Goal: Task Accomplishment & Management: Complete application form

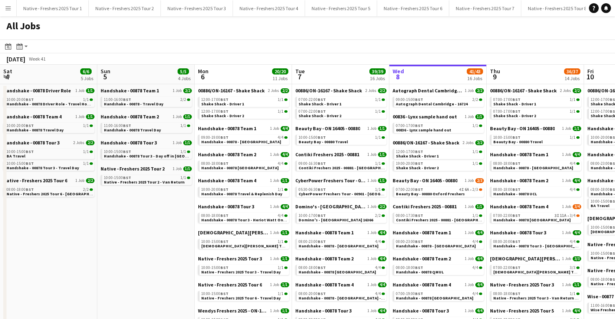
scroll to position [0, 316]
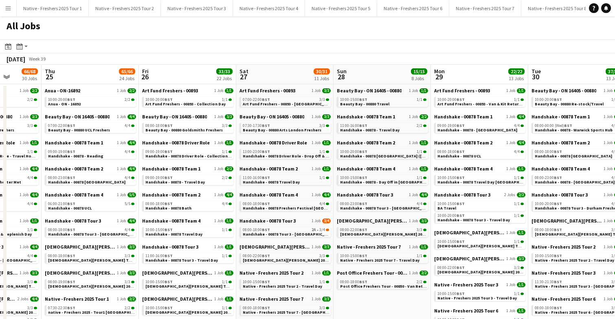
scroll to position [0, 238]
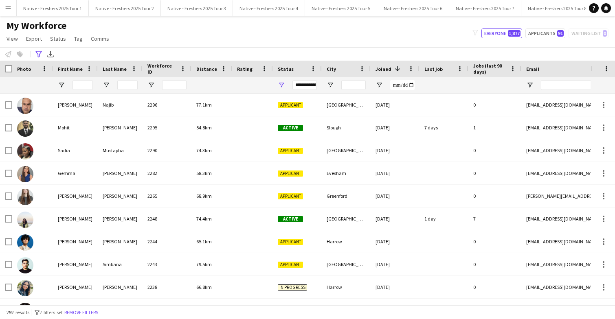
click at [4, 11] on button "Menu" at bounding box center [8, 8] width 16 height 16
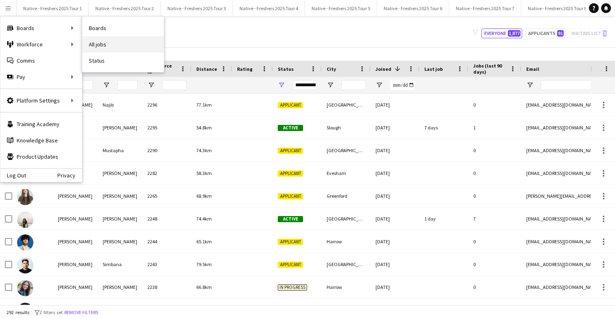
click at [108, 49] on link "All jobs" at bounding box center [122, 44] width 81 height 16
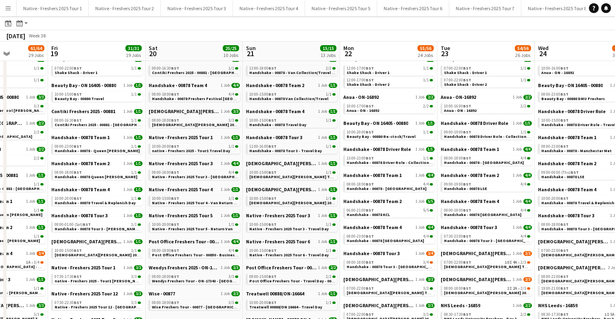
scroll to position [0, 223]
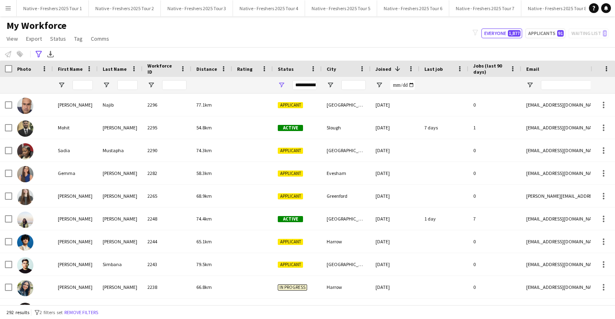
click at [9, 9] on app-icon "Menu" at bounding box center [8, 8] width 7 height 7
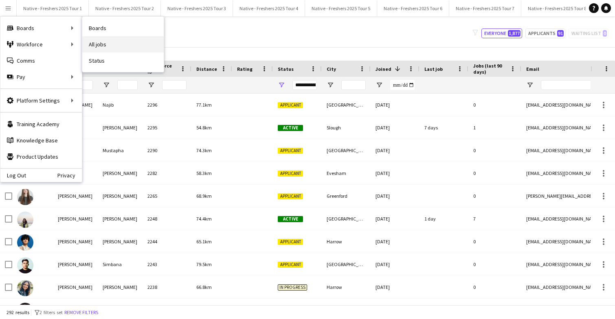
click at [111, 43] on link "All jobs" at bounding box center [122, 44] width 81 height 16
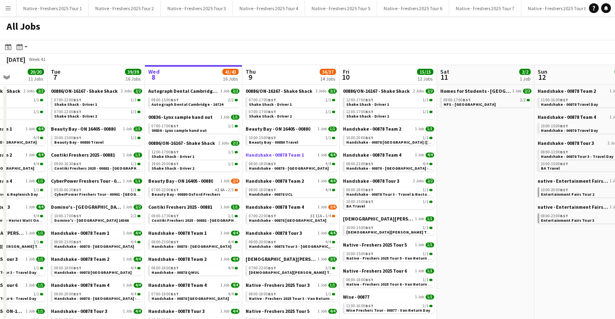
scroll to position [0, 346]
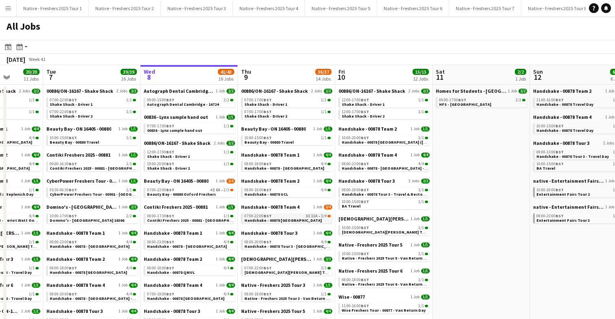
click at [295, 218] on div "07:00-22:00 BST 3I 11A • 3/4" at bounding box center [287, 216] width 86 height 4
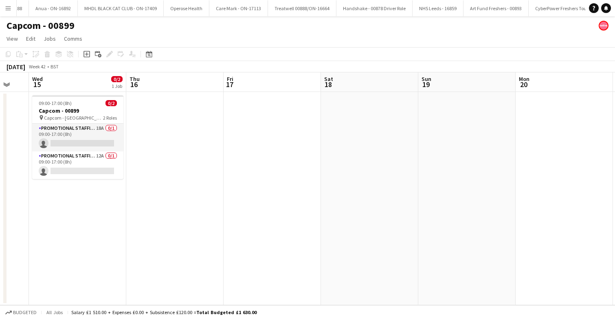
scroll to position [0, 266]
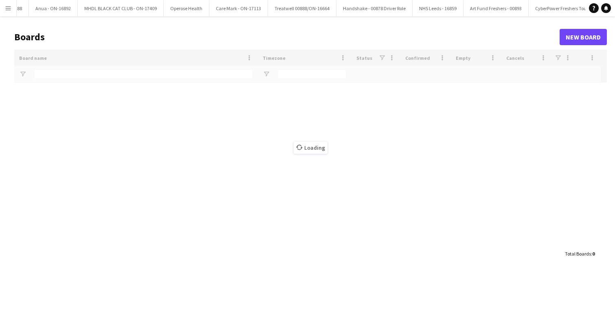
type input "***"
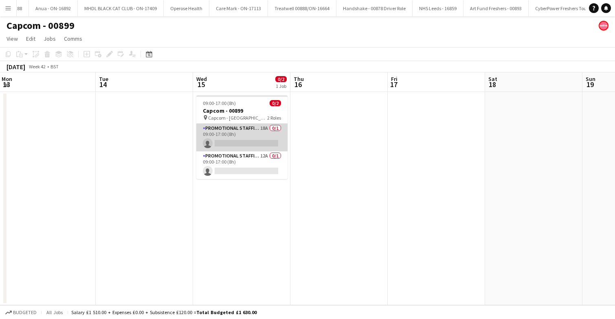
scroll to position [0, 196]
click at [246, 136] on app-card-role "Promotional Staffing (Brand Ambassadors) 18A 0/1 09:00-17:00 (8h) single-neutra…" at bounding box center [242, 138] width 91 height 28
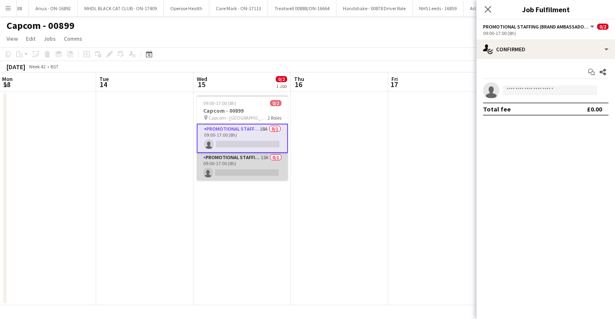
click at [236, 167] on app-card-role "Promotional Staffing (Team Leader) 12A 0/1 09:00-17:00 (8h) single-neutral-acti…" at bounding box center [242, 167] width 91 height 28
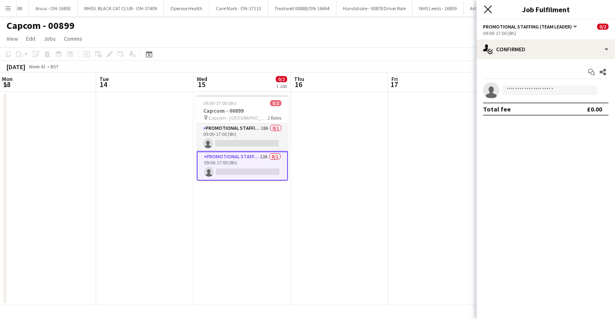
click at [490, 10] on icon "Close pop-in" at bounding box center [488, 9] width 8 height 8
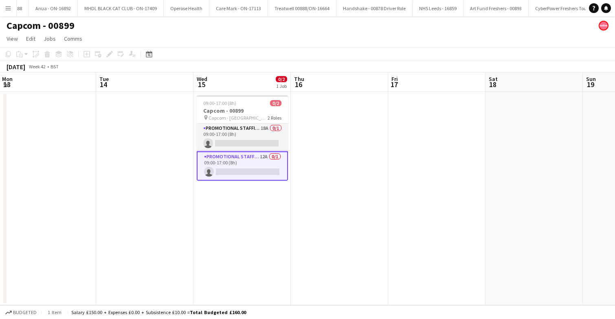
click at [319, 124] on app-date-cell at bounding box center [339, 198] width 97 height 213
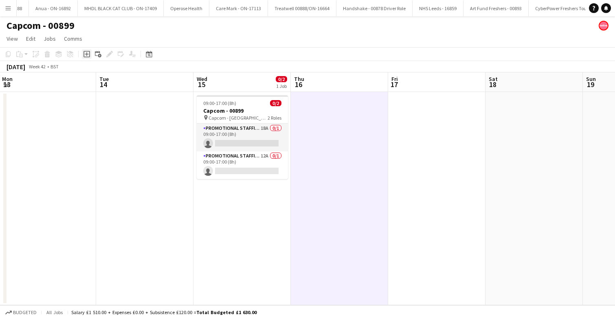
click at [87, 54] on icon at bounding box center [87, 55] width 4 height 4
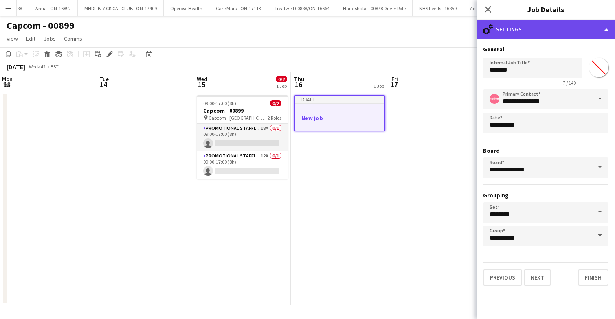
click at [551, 26] on div "cog-double-3 Settings" at bounding box center [546, 30] width 138 height 20
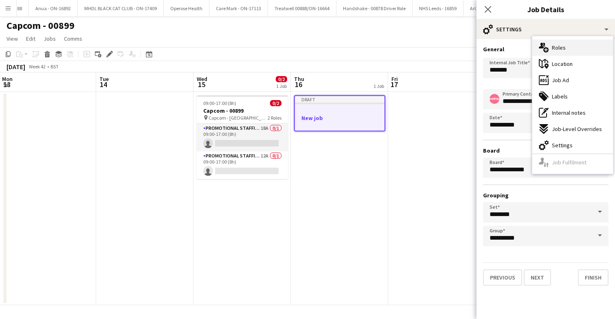
click at [564, 44] on span "Roles" at bounding box center [559, 47] width 14 height 7
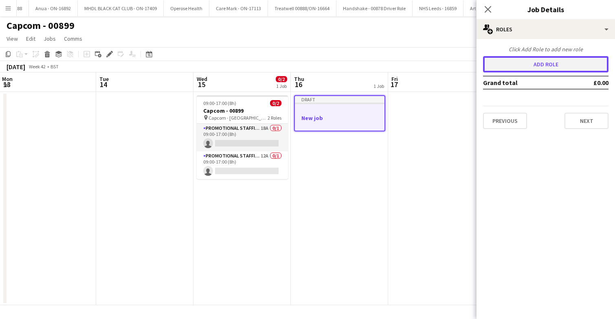
click at [534, 66] on button "Add role" at bounding box center [545, 64] width 125 height 16
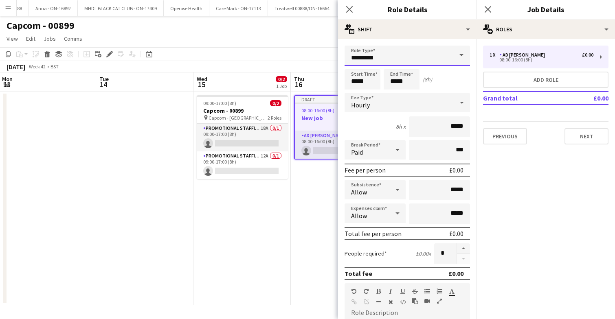
click at [428, 57] on input "*********" at bounding box center [407, 56] width 125 height 20
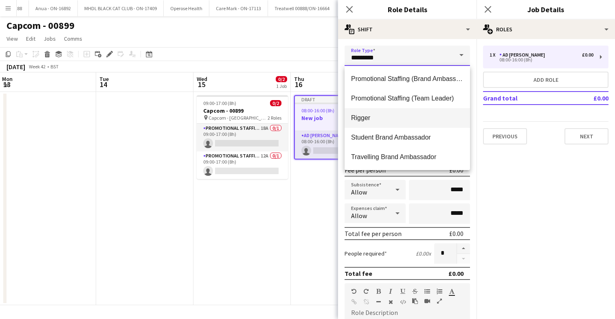
scroll to position [0, 0]
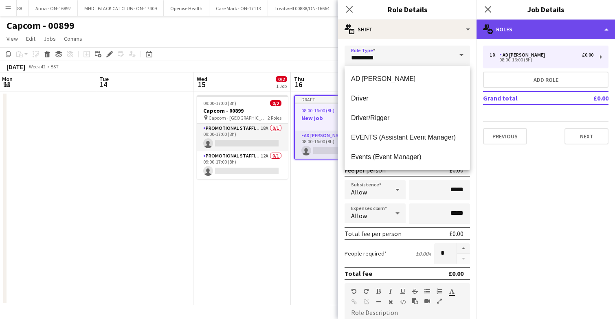
click at [535, 30] on div "multiple-users-add Roles" at bounding box center [546, 30] width 138 height 20
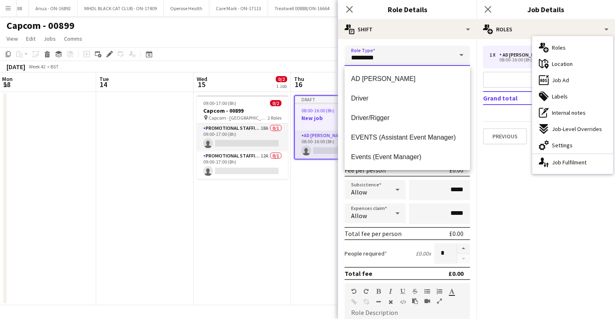
click at [413, 59] on input "*********" at bounding box center [407, 56] width 125 height 20
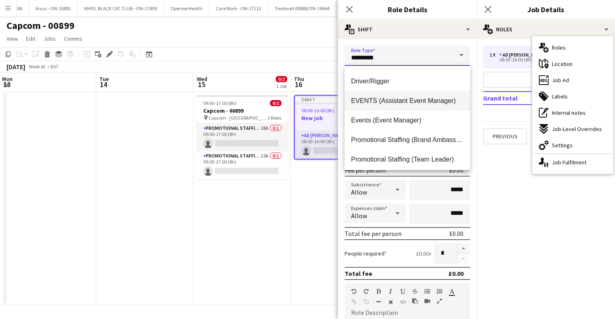
scroll to position [41, 0]
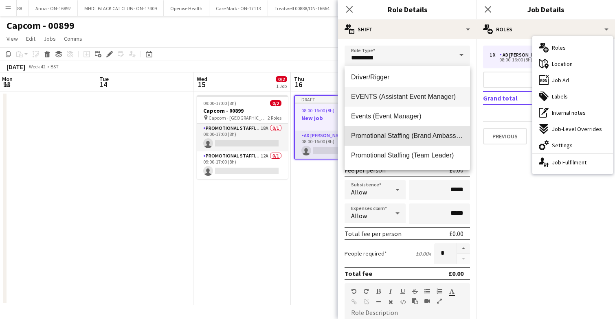
click at [419, 135] on span "Promotional Staffing (Brand Ambassadors)" at bounding box center [407, 136] width 112 height 8
type input "**********"
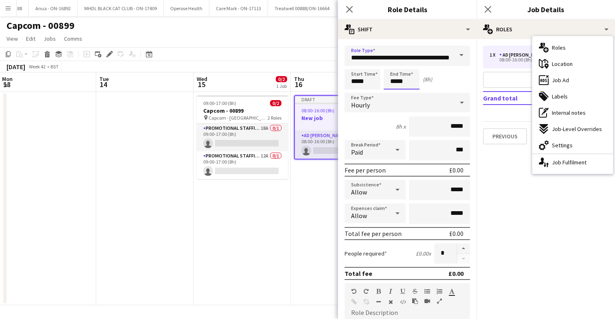
scroll to position [0, 0]
click at [398, 82] on input "*****" at bounding box center [402, 79] width 36 height 20
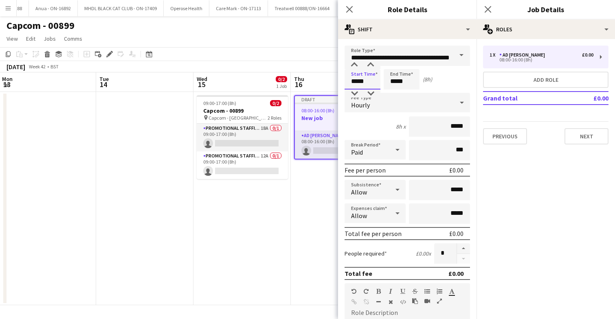
click at [366, 82] on input "*****" at bounding box center [363, 79] width 36 height 20
click at [354, 66] on div at bounding box center [354, 65] width 16 height 8
type input "*****"
click at [354, 66] on div at bounding box center [354, 65] width 16 height 8
click at [411, 79] on input "*****" at bounding box center [402, 79] width 36 height 20
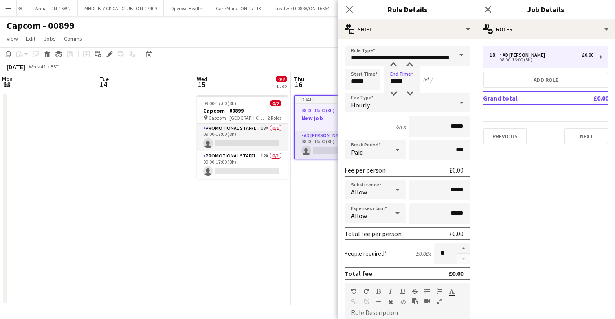
click at [445, 78] on div "Start Time ***** End Time ***** (6h)" at bounding box center [407, 79] width 125 height 20
click at [453, 102] on div "Hourly" at bounding box center [399, 103] width 109 height 20
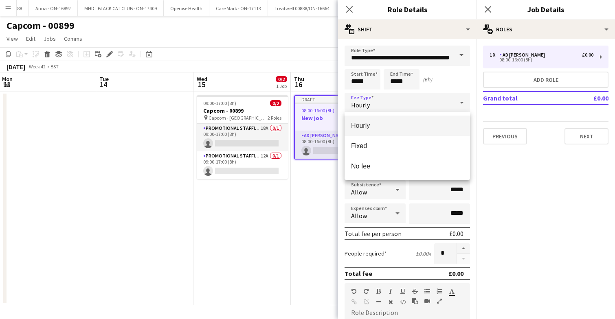
click at [424, 123] on span "Hourly" at bounding box center [407, 126] width 112 height 8
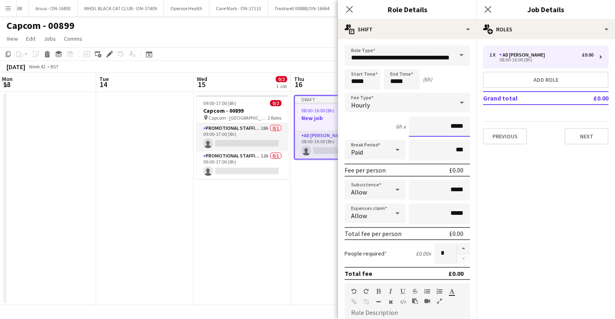
click at [466, 128] on input "*****" at bounding box center [439, 126] width 61 height 20
type input "**"
type input "******"
click at [451, 193] on input "*****" at bounding box center [439, 190] width 61 height 20
type input "******"
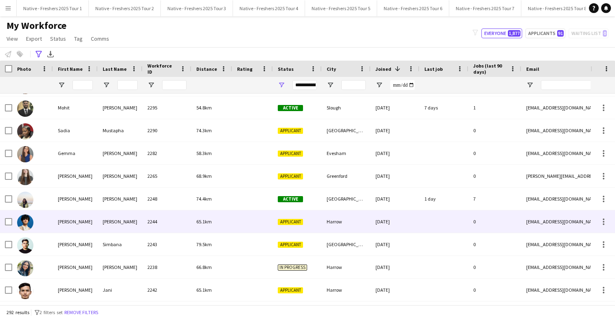
scroll to position [22, 0]
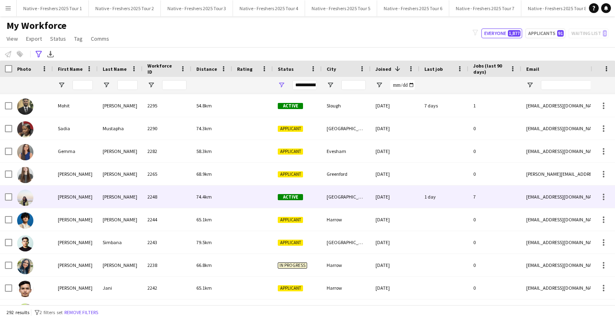
click at [235, 195] on div at bounding box center [252, 197] width 41 height 22
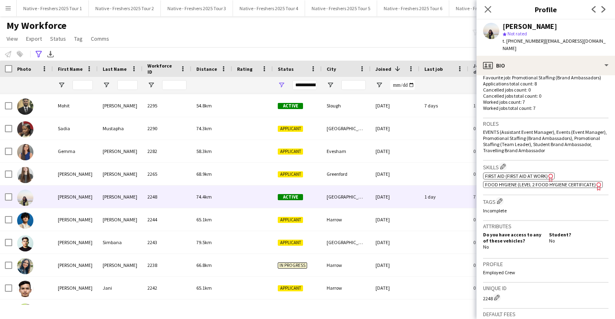
scroll to position [233, 0]
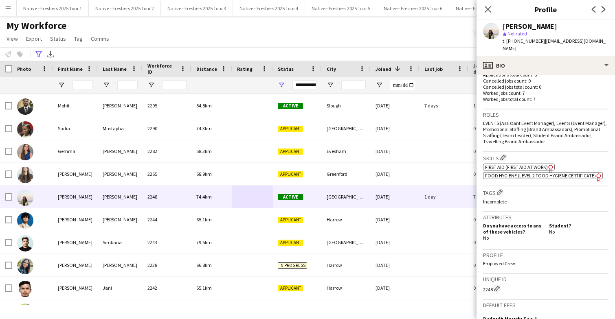
drag, startPoint x: 518, startPoint y: 258, endPoint x: 485, endPoint y: 258, distance: 32.6
click at [485, 261] on p "Employed Crew" at bounding box center [545, 264] width 125 height 6
click at [532, 261] on p "Employed Crew" at bounding box center [545, 264] width 125 height 6
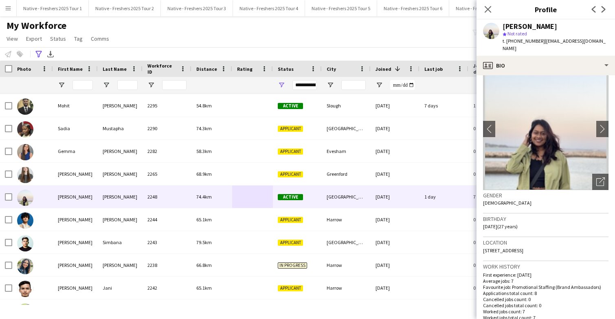
scroll to position [0, 0]
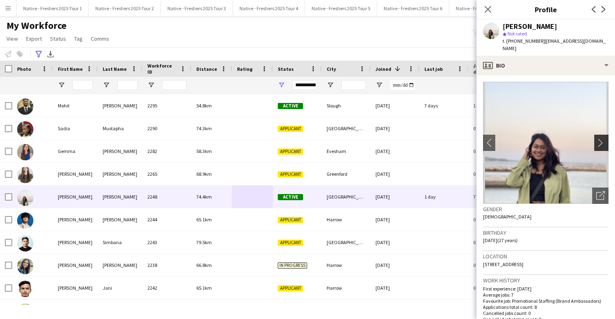
click at [602, 138] on app-icon "chevron-right" at bounding box center [602, 142] width 13 height 9
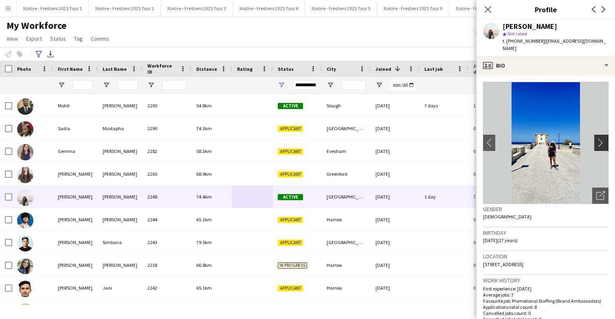
click at [602, 138] on app-icon "chevron-right" at bounding box center [602, 142] width 13 height 9
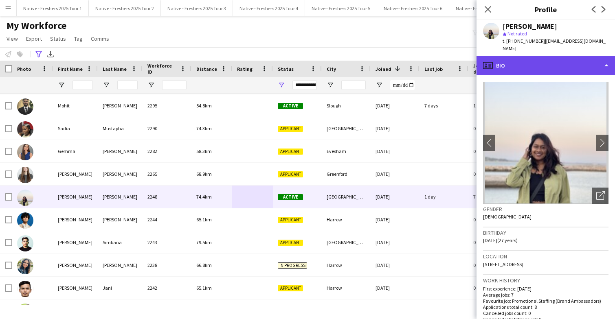
click at [579, 56] on div "profile Bio" at bounding box center [546, 66] width 138 height 20
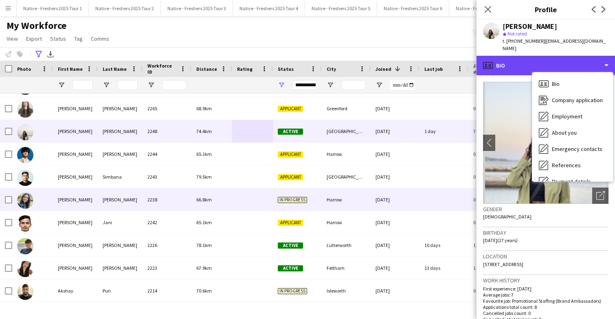
scroll to position [94, 0]
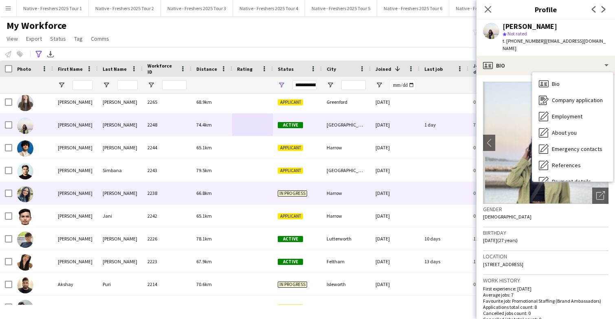
click at [305, 196] on span "In progress" at bounding box center [292, 194] width 29 height 6
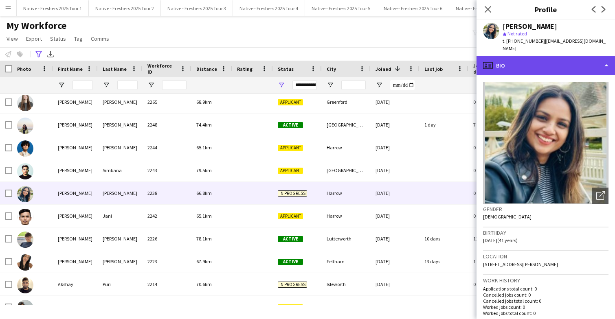
click at [561, 62] on div "profile Bio" at bounding box center [546, 66] width 138 height 20
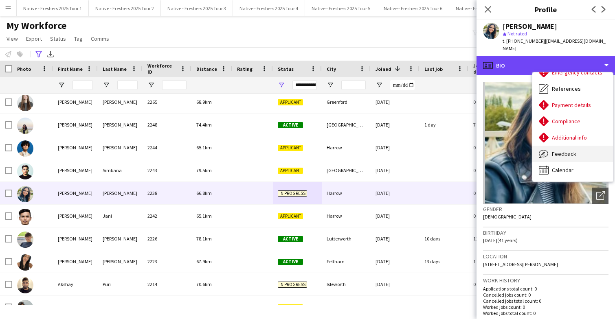
scroll to position [0, 0]
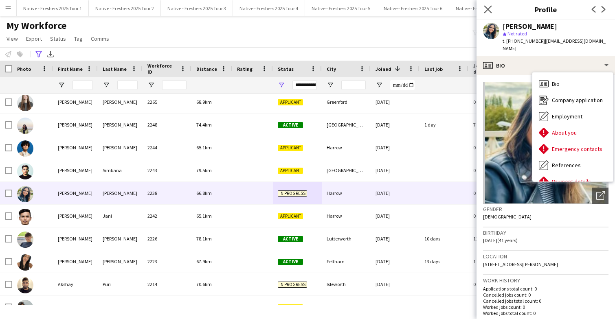
click at [488, 5] on icon "Close pop-in" at bounding box center [488, 9] width 8 height 8
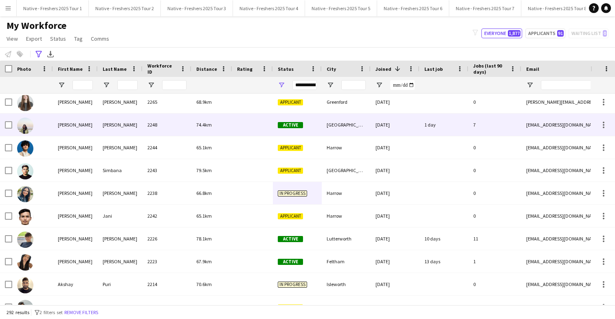
click at [237, 129] on div at bounding box center [252, 125] width 41 height 22
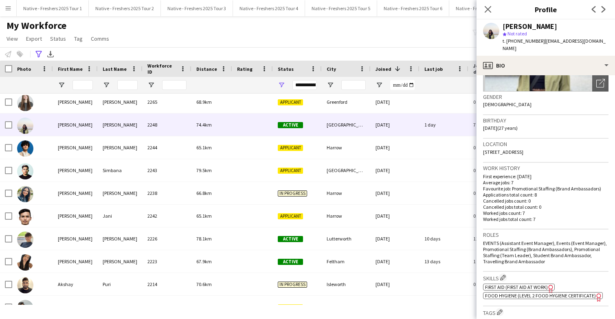
scroll to position [114, 0]
drag, startPoint x: 533, startPoint y: 184, endPoint x: 541, endPoint y: 184, distance: 7.3
click at [541, 191] on p "Applications total count: 8" at bounding box center [545, 194] width 125 height 6
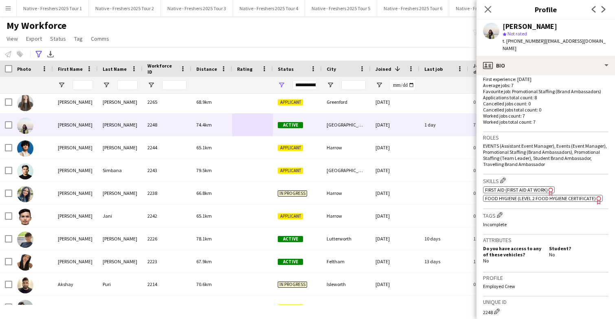
scroll to position [231, 0]
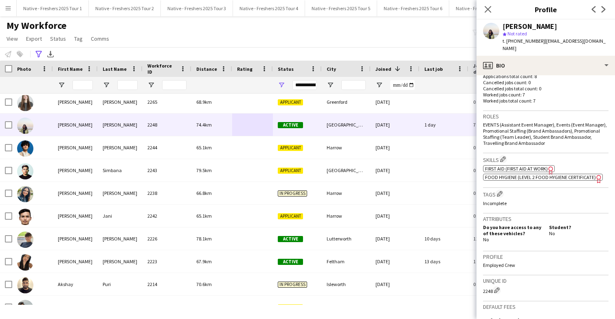
click at [533, 166] on span "First Aid (First Aid At Work)" at bounding box center [516, 169] width 63 height 6
click at [536, 174] on span "Food Hygiene (Level 2 Food Hygiene Certificate)" at bounding box center [540, 177] width 111 height 6
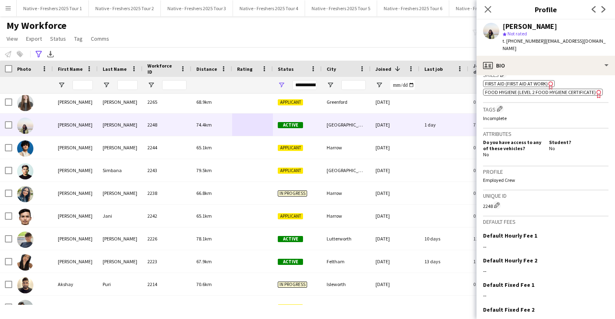
scroll to position [321, 0]
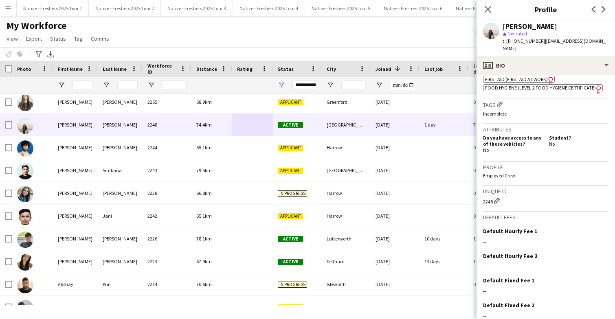
drag, startPoint x: 548, startPoint y: 137, endPoint x: 558, endPoint y: 136, distance: 10.3
click at [558, 136] on div "Student? No" at bounding box center [577, 144] width 63 height 18
click at [573, 136] on div "Student? No" at bounding box center [577, 144] width 63 height 18
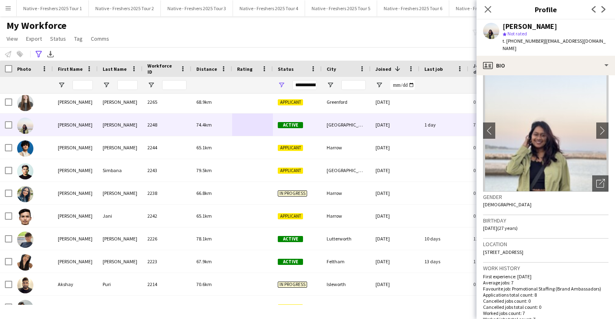
scroll to position [0, 0]
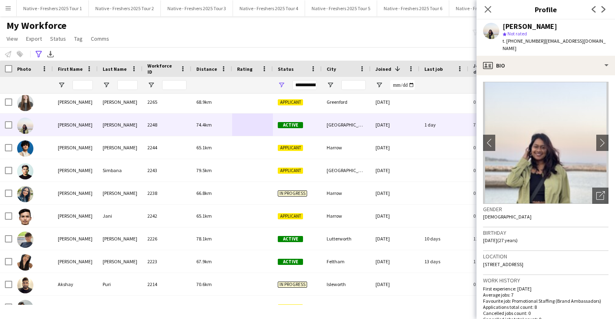
click at [557, 75] on app-crew-profile-bio "chevron-left chevron-right Open photos pop-in Gender Female Birthday 22-02-1998…" at bounding box center [546, 197] width 138 height 244
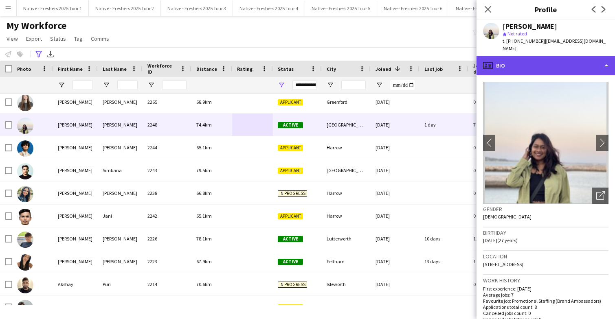
click at [562, 64] on div "profile Bio" at bounding box center [546, 66] width 138 height 20
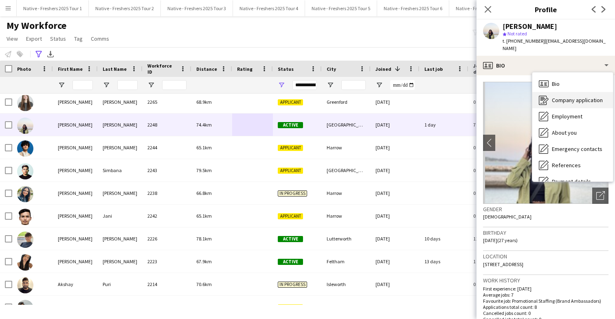
click at [569, 97] on span "Company application" at bounding box center [577, 100] width 51 height 7
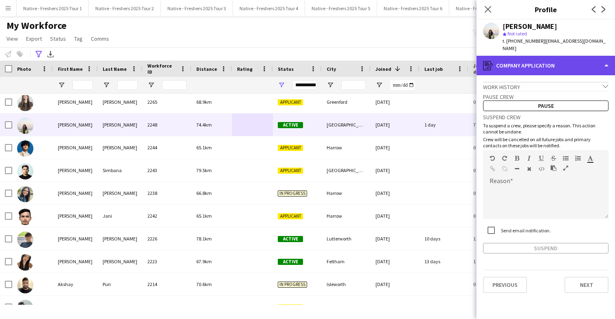
click at [580, 59] on div "register Company application" at bounding box center [546, 66] width 138 height 20
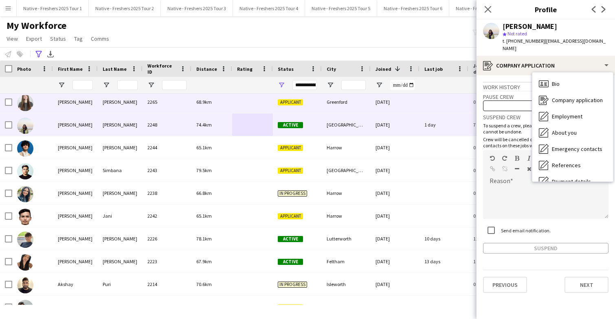
click at [240, 111] on div at bounding box center [252, 102] width 41 height 22
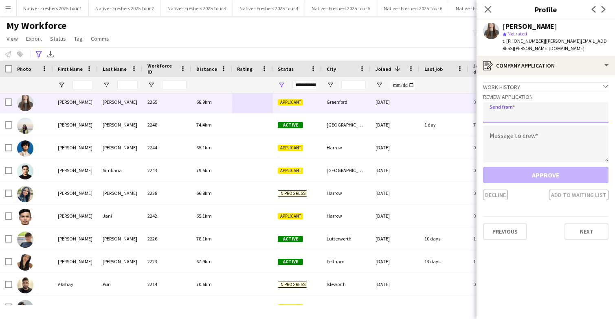
click at [520, 106] on input "email" at bounding box center [545, 112] width 125 height 20
click at [516, 138] on textarea at bounding box center [545, 144] width 125 height 37
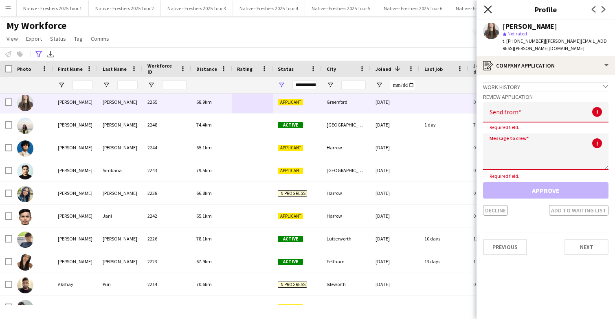
click at [486, 11] on icon "Close pop-in" at bounding box center [488, 9] width 8 height 8
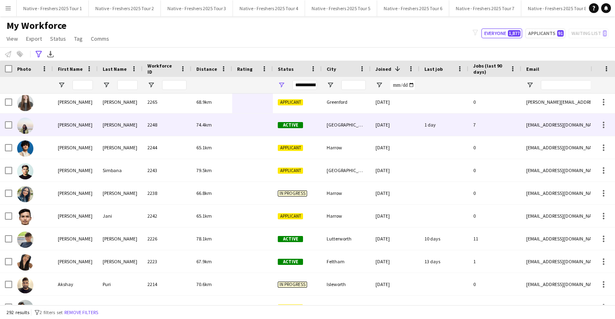
click at [244, 126] on div at bounding box center [252, 125] width 41 height 22
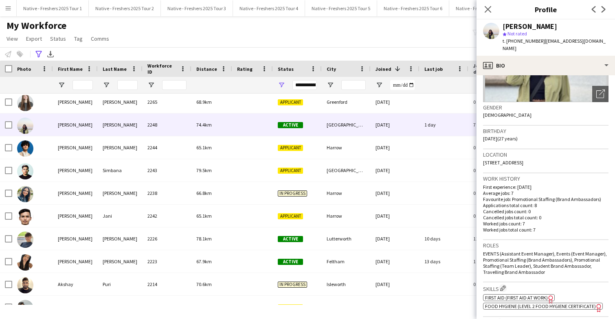
scroll to position [103, 0]
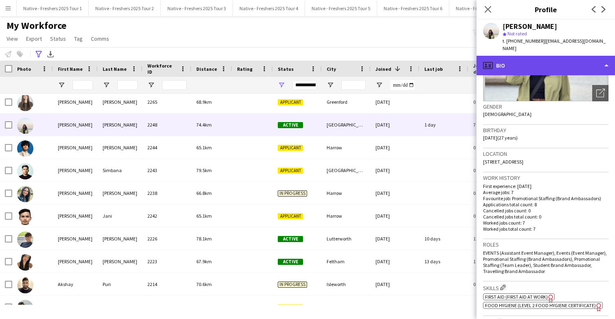
click at [562, 57] on div "profile Bio" at bounding box center [546, 66] width 138 height 20
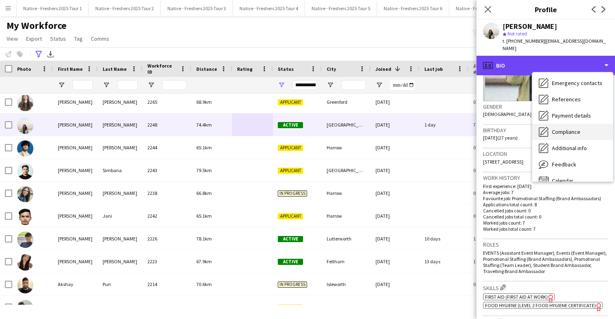
scroll to position [59, 0]
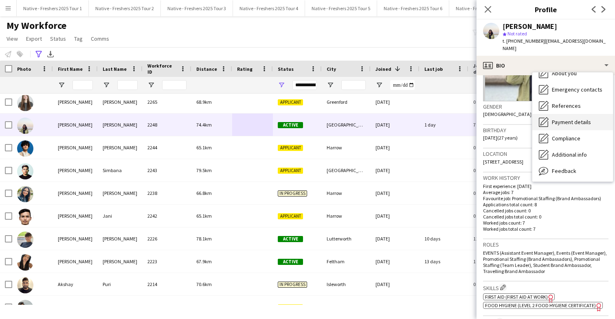
click at [571, 119] on div "Payment details Payment details" at bounding box center [572, 122] width 81 height 16
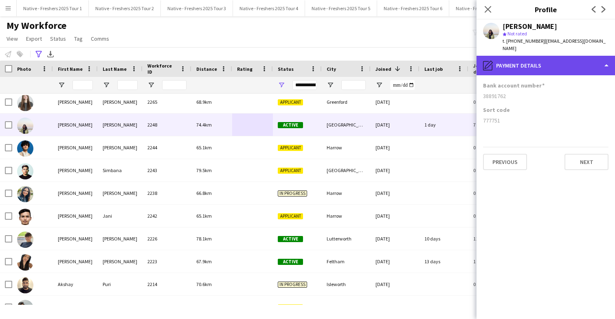
click at [571, 58] on div "pencil4 Payment details" at bounding box center [546, 66] width 138 height 20
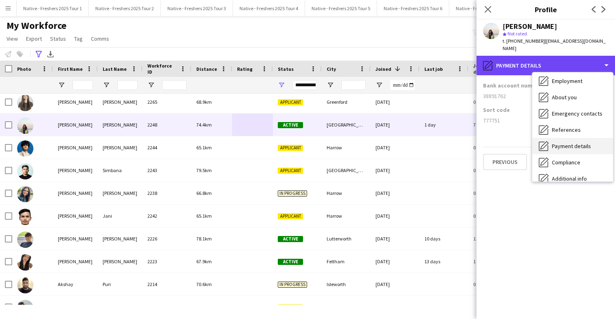
scroll to position [10, 0]
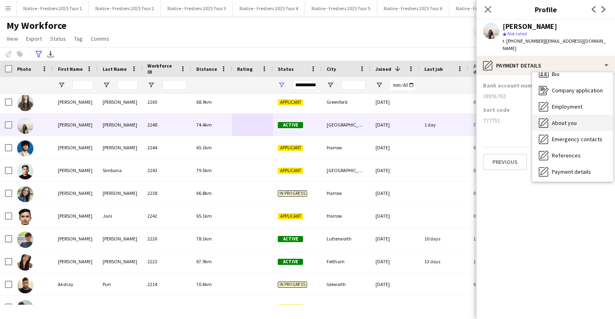
click at [578, 118] on div "About you About you" at bounding box center [572, 123] width 81 height 16
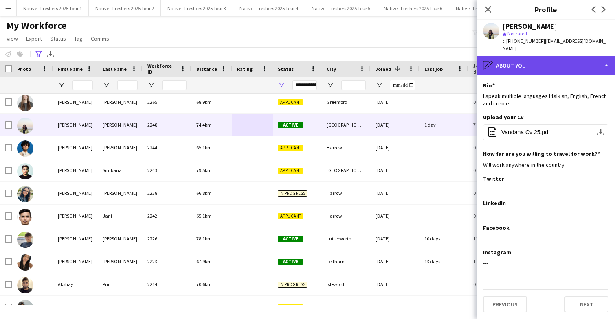
click at [558, 57] on div "pencil4 About you" at bounding box center [546, 66] width 138 height 20
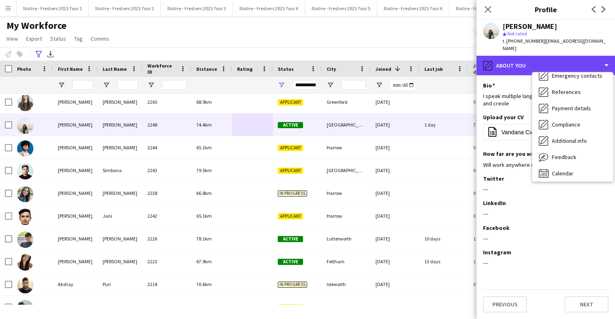
scroll to position [77, 0]
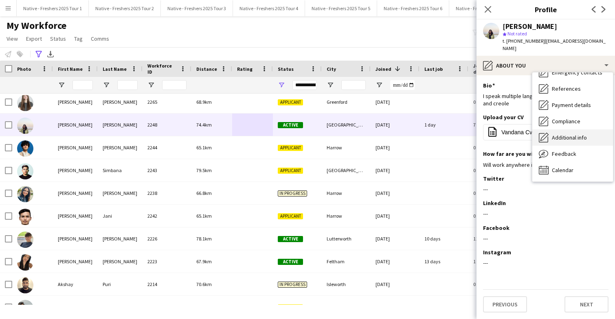
click at [565, 134] on span "Additional info" at bounding box center [569, 137] width 35 height 7
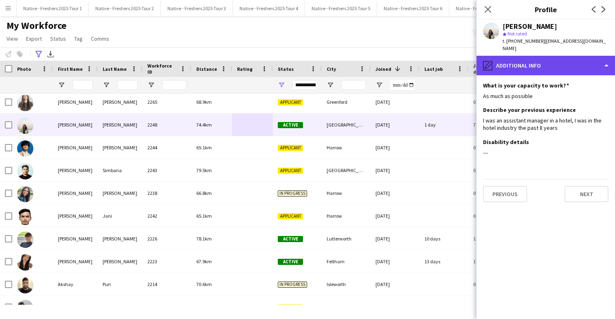
click at [558, 63] on div "pencil4 Additional info" at bounding box center [546, 66] width 138 height 20
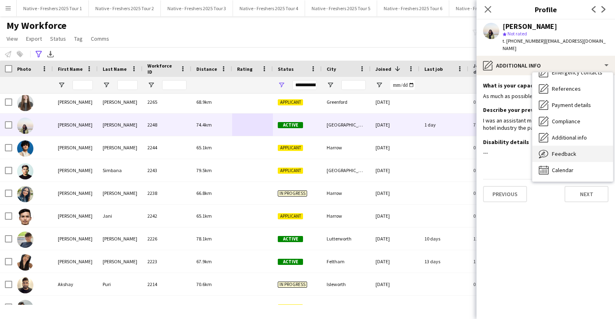
click at [578, 149] on div "Feedback Feedback" at bounding box center [572, 154] width 81 height 16
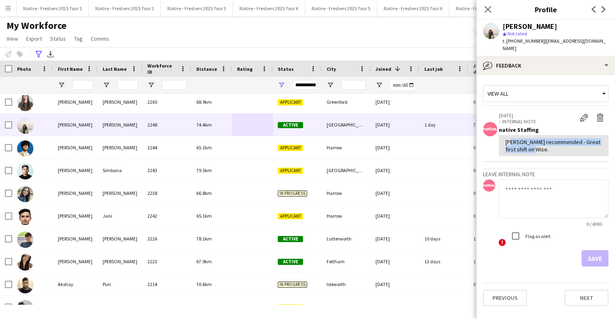
drag, startPoint x: 508, startPoint y: 136, endPoint x: 577, endPoint y: 140, distance: 69.7
click at [578, 140] on div "Sanjana recommended - Great first shift on Wise." at bounding box center [553, 145] width 97 height 15
click at [552, 159] on div "View all 16-09-2025 – INTERNAL NOTE Edit internal note Delete internal note nat…" at bounding box center [545, 174] width 125 height 185
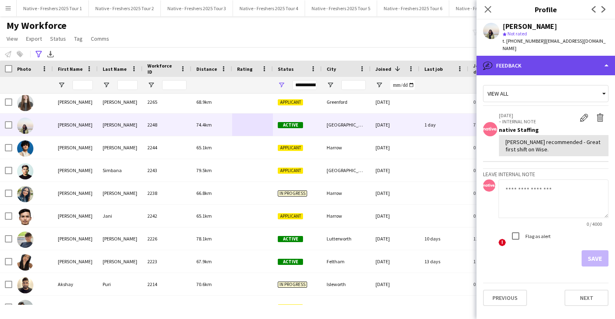
click at [561, 62] on div "bubble-pencil Feedback" at bounding box center [546, 66] width 138 height 20
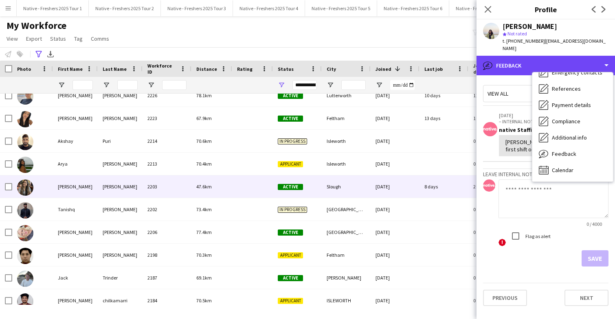
scroll to position [0, 0]
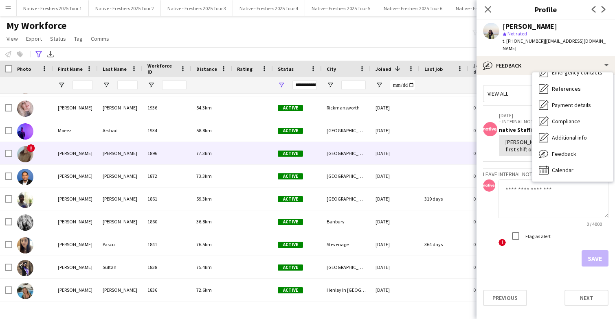
click at [232, 158] on div at bounding box center [252, 153] width 41 height 22
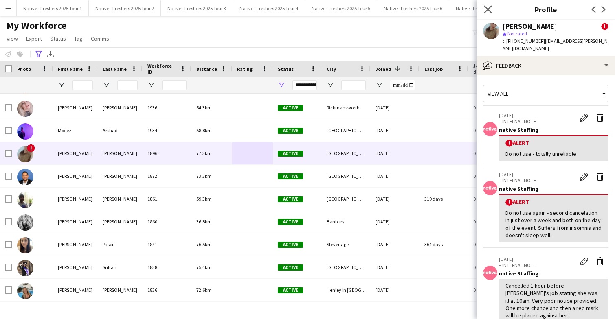
click at [489, 4] on app-icon "Close pop-in" at bounding box center [488, 10] width 12 height 12
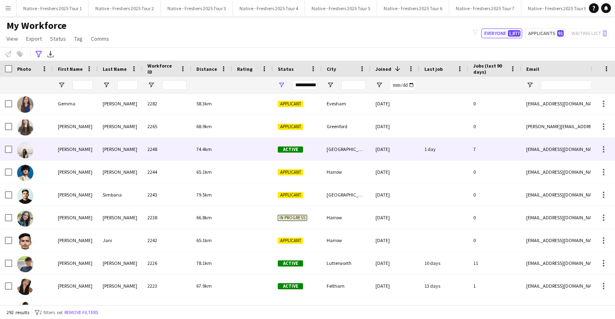
click at [237, 155] on div at bounding box center [252, 149] width 41 height 22
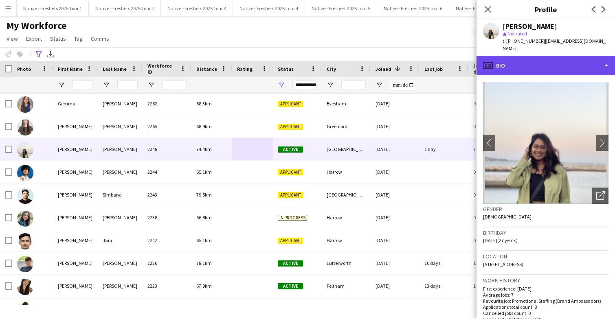
click at [567, 59] on div "profile Bio" at bounding box center [546, 66] width 138 height 20
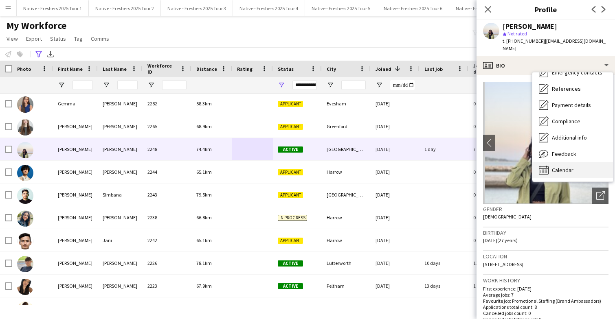
click at [560, 167] on span "Calendar" at bounding box center [563, 170] width 22 height 7
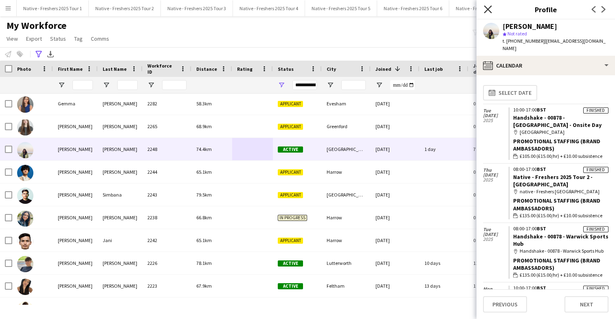
click at [488, 11] on icon "Close pop-in" at bounding box center [488, 9] width 8 height 8
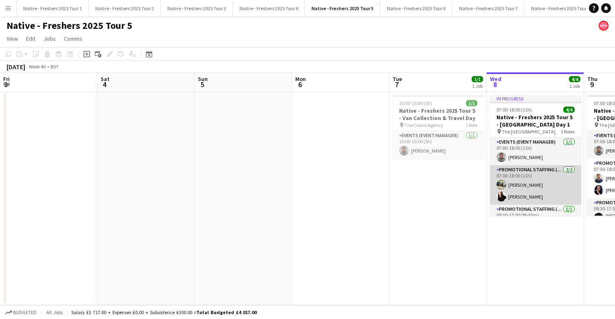
scroll to position [0, 279]
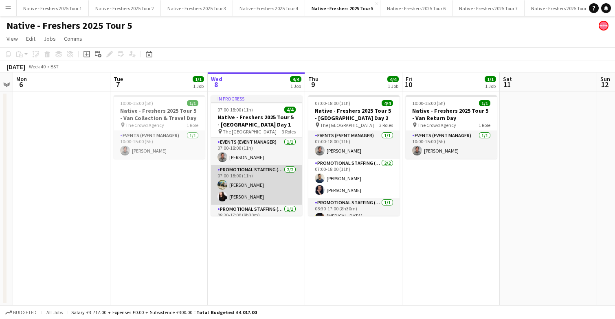
click at [271, 187] on app-card-role "Promotional Staffing (Brand Ambassadors) [DATE] 07:00-18:00 (11h) [PERSON_NAME]…" at bounding box center [256, 185] width 91 height 40
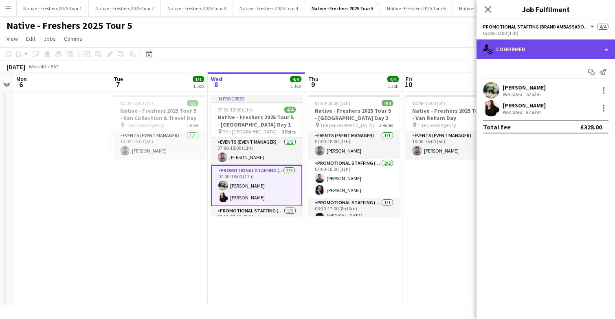
click at [544, 48] on div "single-neutral-actions-check-2 Confirmed" at bounding box center [546, 50] width 138 height 20
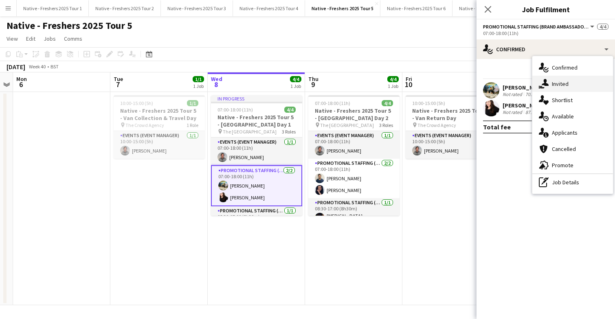
click at [573, 86] on div "single-neutral-actions-share-1 Invited" at bounding box center [572, 84] width 81 height 16
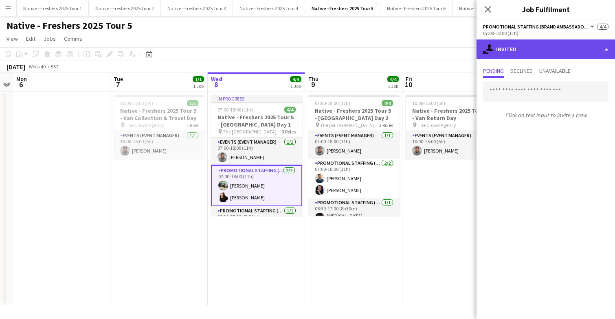
click at [554, 54] on div "single-neutral-actions-share-1 Invited" at bounding box center [546, 50] width 138 height 20
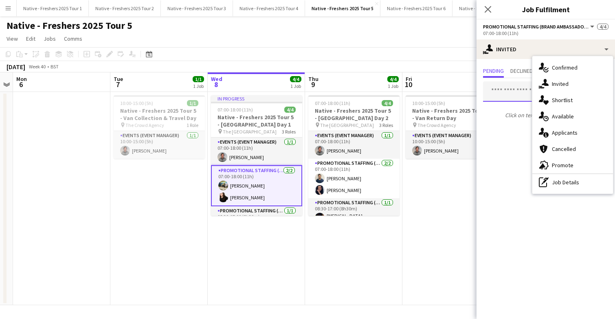
click at [507, 96] on input "text" at bounding box center [545, 91] width 125 height 20
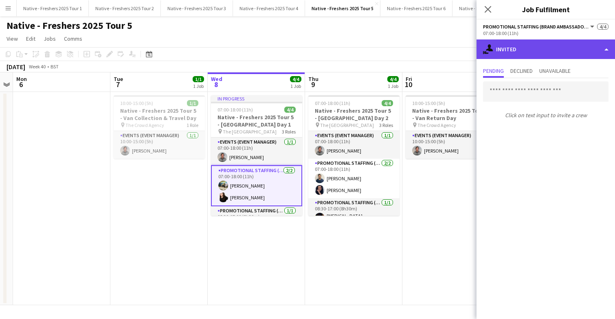
click at [540, 51] on div "single-neutral-actions-share-1 Invited" at bounding box center [546, 50] width 138 height 20
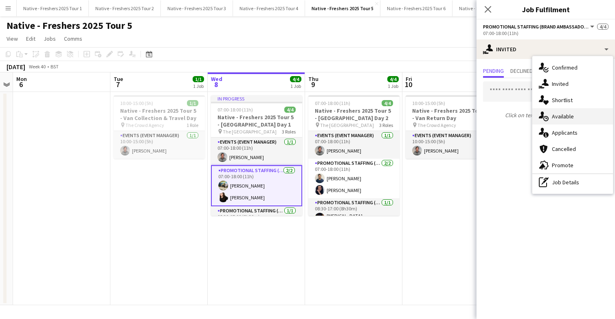
click at [578, 117] on div "single-neutral-actions-upload Available" at bounding box center [572, 116] width 81 height 16
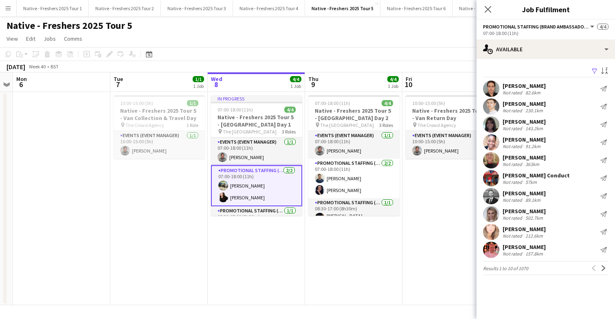
click at [594, 70] on app-icon "Filter" at bounding box center [594, 72] width 7 height 8
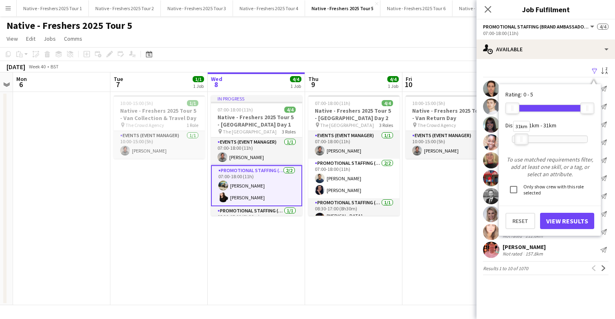
drag, startPoint x: 587, startPoint y: 139, endPoint x: 521, endPoint y: 134, distance: 66.2
click at [521, 134] on div "31km" at bounding box center [521, 139] width 14 height 11
click at [565, 218] on button "View Results" at bounding box center [567, 221] width 54 height 16
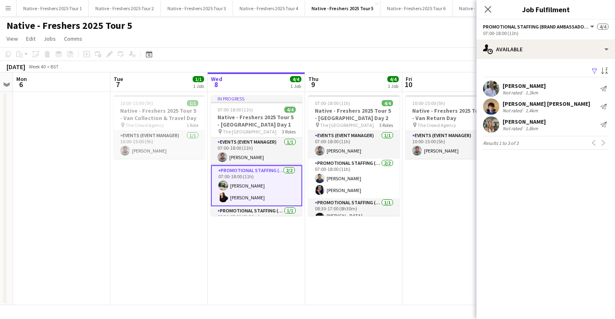
click at [501, 124] on div "Giselle Allan Not rated 1.8km Send notification" at bounding box center [546, 124] width 138 height 16
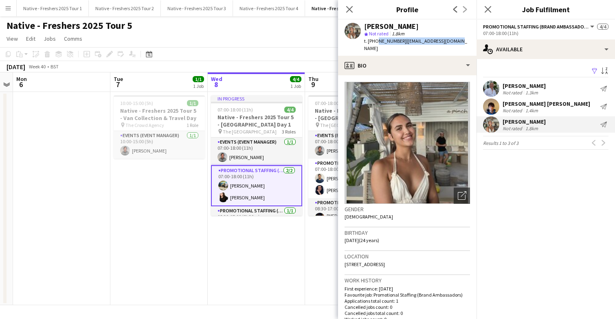
drag, startPoint x: 374, startPoint y: 42, endPoint x: 455, endPoint y: 39, distance: 81.1
click at [455, 39] on div "Giselle Allan star Not rated 1.8km t. +447956570426 | biancallan7@gmail.com" at bounding box center [407, 38] width 138 height 36
click at [462, 41] on app-profile-header "Giselle Allan star Not rated 1.8km t. +447956570426 | biancallan7@gmail.com" at bounding box center [407, 38] width 138 height 36
click at [489, 9] on icon "Close pop-in" at bounding box center [488, 9] width 8 height 8
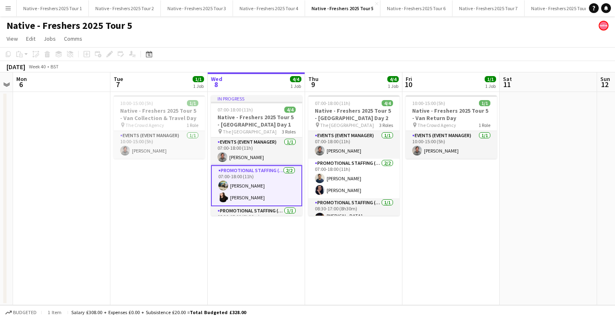
click at [262, 189] on app-card-role "Promotional Staffing (Brand Ambassadors) 2/2 07:00-18:00 (11h) Ali Saroosh Isa …" at bounding box center [256, 185] width 91 height 41
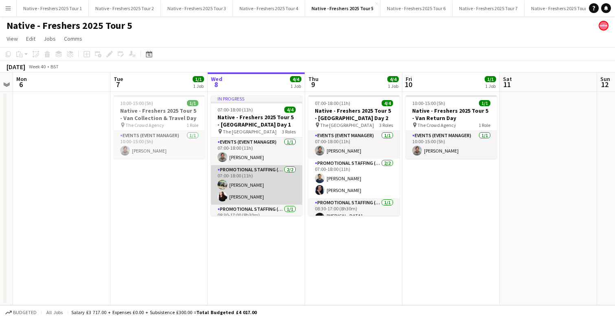
click at [272, 190] on app-card-role "Promotional Staffing (Brand Ambassadors) 2/2 07:00-18:00 (11h) Ali Saroosh Isa …" at bounding box center [256, 185] width 91 height 40
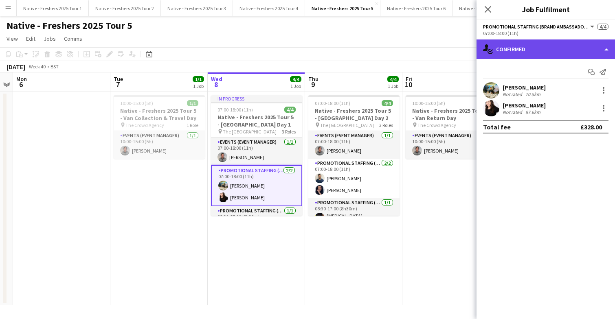
click at [558, 51] on div "single-neutral-actions-check-2 Confirmed" at bounding box center [546, 50] width 138 height 20
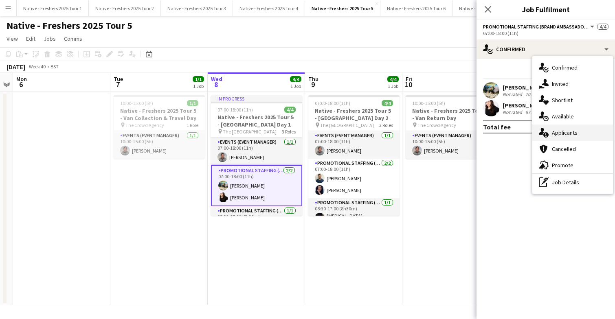
click at [569, 135] on span "Applicants" at bounding box center [565, 132] width 26 height 7
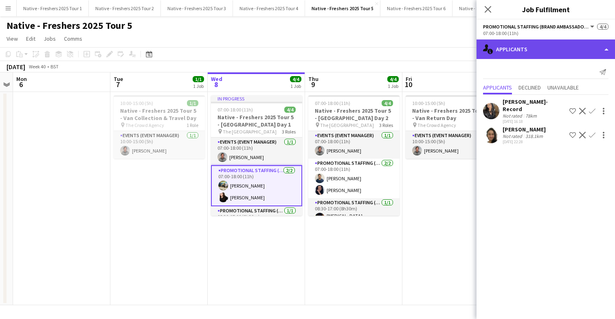
click at [558, 49] on div "single-neutral-actions-information Applicants" at bounding box center [546, 50] width 138 height 20
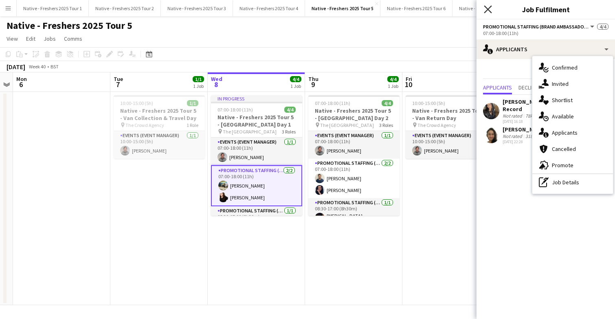
click at [488, 10] on icon at bounding box center [488, 9] width 8 height 8
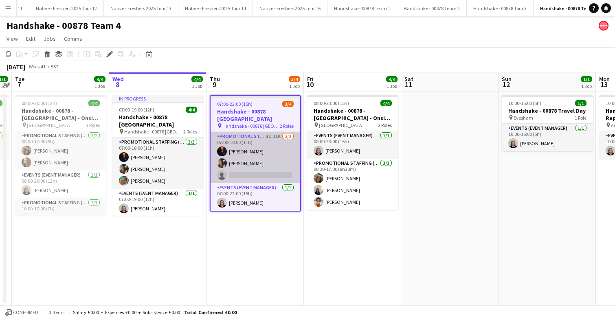
scroll to position [0, 790]
click at [271, 153] on app-card-role "Promotional Staffing (Brand Ambassadors) 3I 11A [DATE] 07:00-18:00 (11h) [PERSO…" at bounding box center [256, 157] width 90 height 51
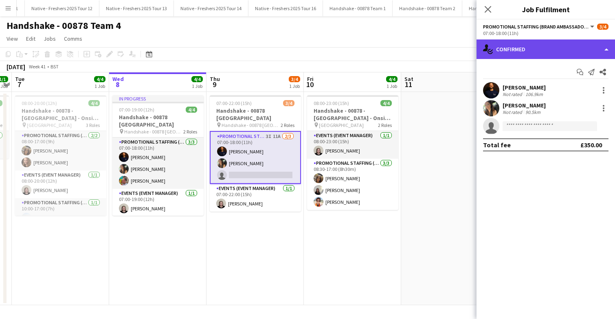
click at [566, 50] on div "single-neutral-actions-check-2 Confirmed" at bounding box center [546, 50] width 138 height 20
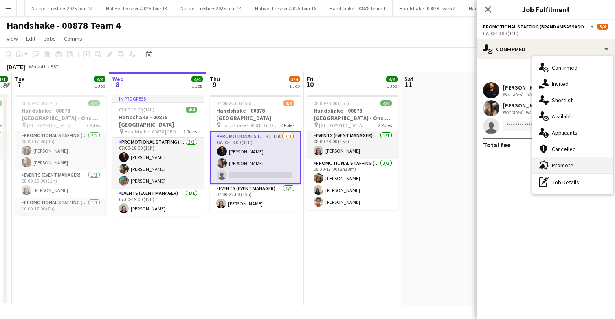
click at [576, 167] on div "advertising-megaphone Promote" at bounding box center [572, 165] width 81 height 16
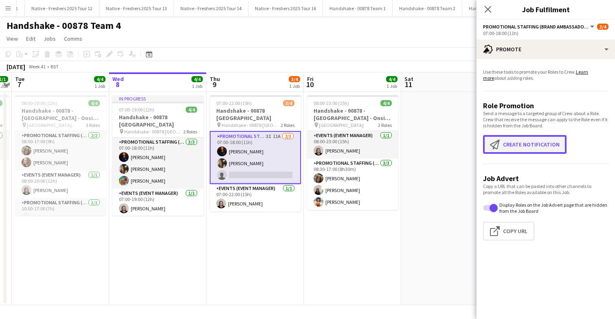
click at [515, 146] on button "Create notification Create notification" at bounding box center [525, 144] width 84 height 19
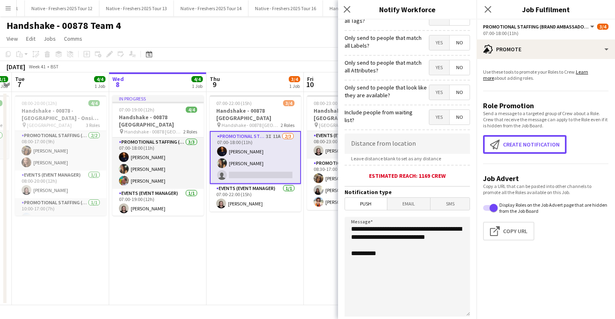
scroll to position [75, 0]
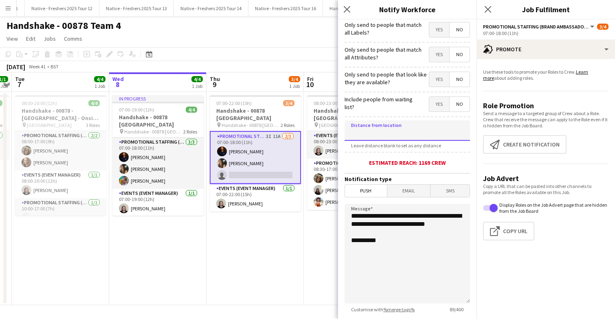
click at [403, 134] on input at bounding box center [407, 131] width 125 height 20
type input "*****"
click at [399, 193] on span "Email" at bounding box center [408, 191] width 43 height 12
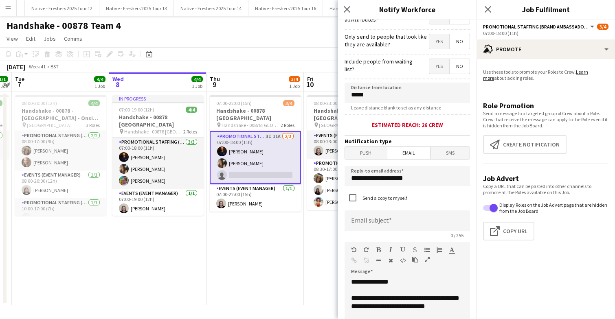
scroll to position [116, 0]
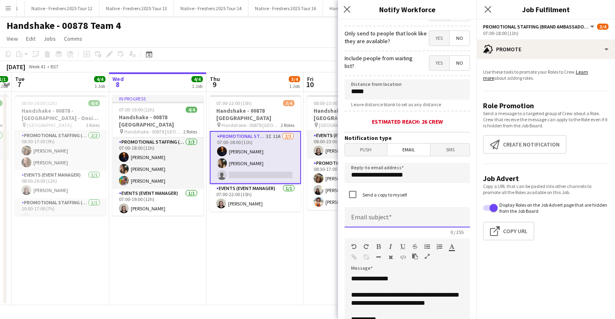
click at [396, 218] on input at bounding box center [407, 217] width 125 height 20
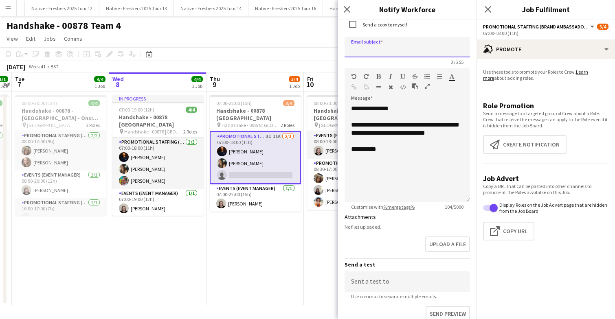
scroll to position [295, 0]
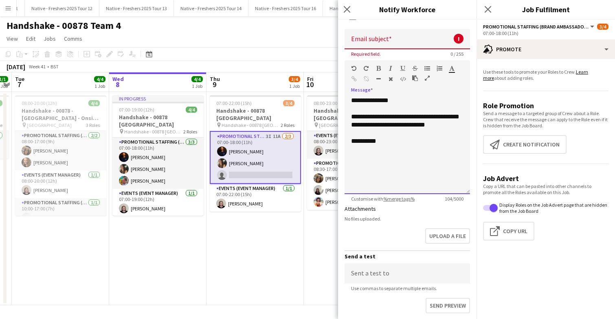
click at [404, 154] on div "**********" at bounding box center [407, 146] width 125 height 98
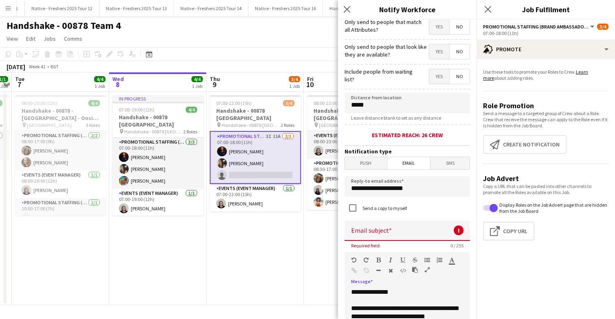
scroll to position [0, 0]
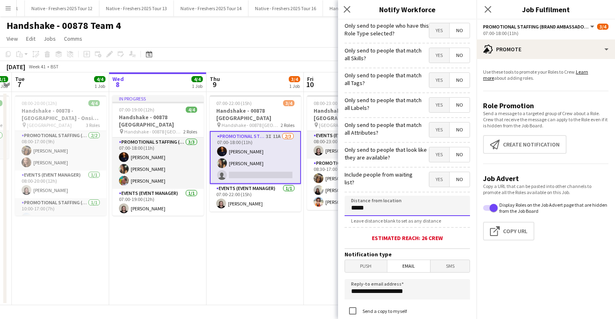
click at [394, 209] on input "*****" at bounding box center [407, 206] width 125 height 20
type input "****"
type input "******"
click at [487, 11] on icon "Close pop-in" at bounding box center [488, 9] width 8 height 8
